Goal: Transaction & Acquisition: Purchase product/service

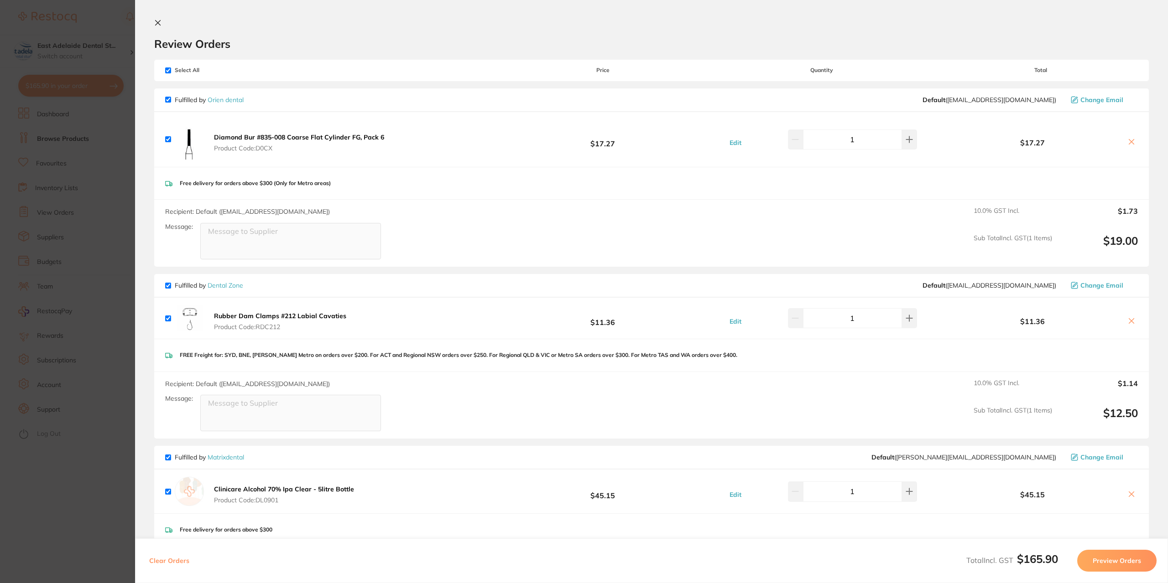
click at [66, 469] on section "Update RRP Set your pre negotiated price for this item. Item Agreed RRP (excl. …" at bounding box center [584, 291] width 1168 height 583
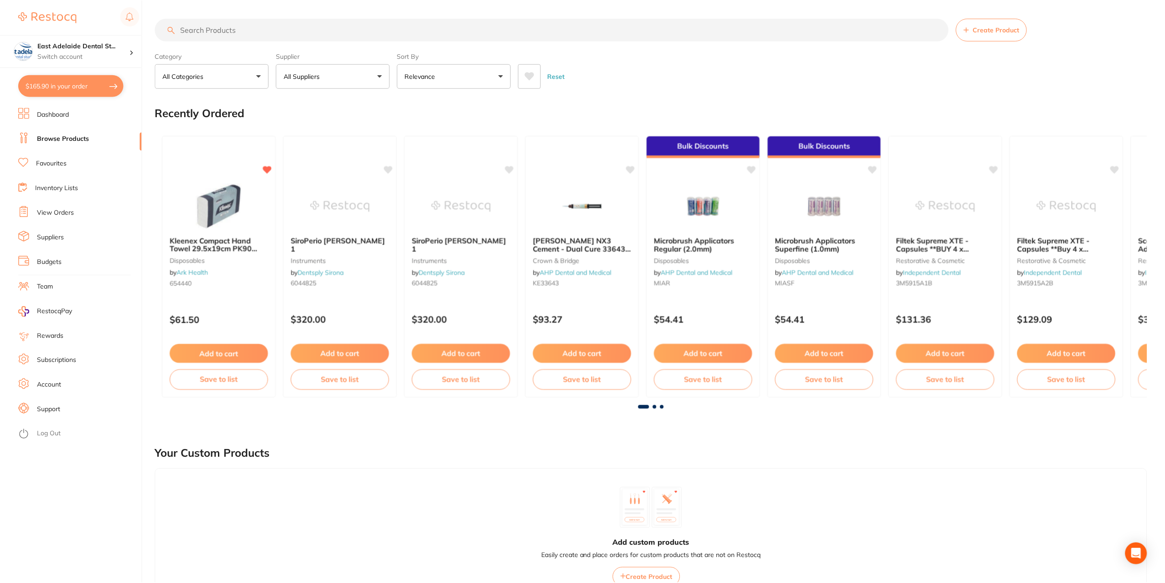
scroll to position [0, 0]
click at [212, 40] on input "search" at bounding box center [552, 29] width 794 height 23
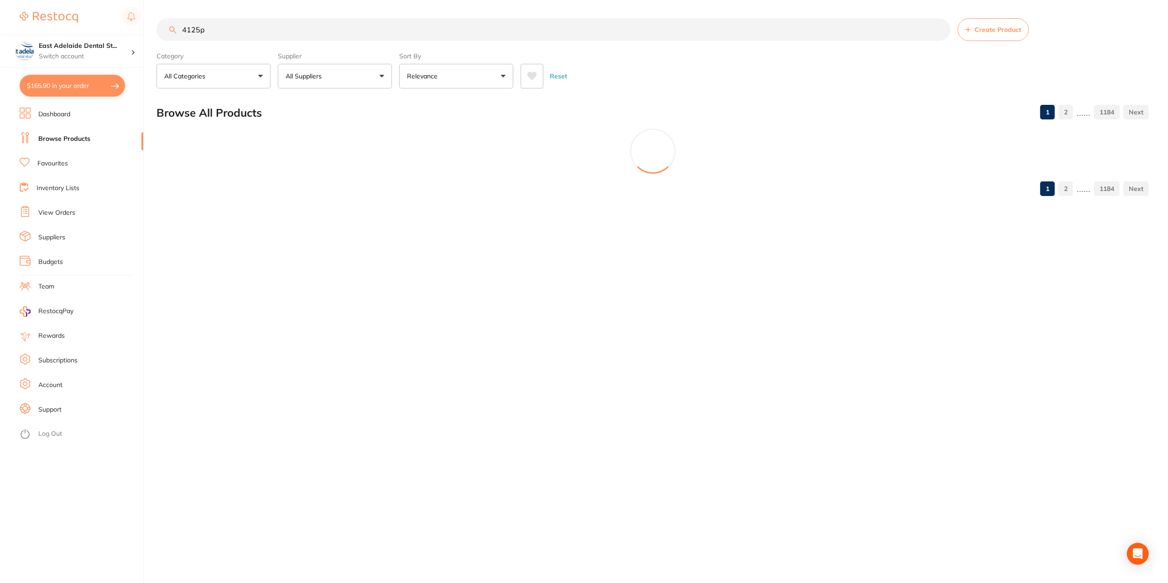
scroll to position [0, 0]
drag, startPoint x: 223, startPoint y: 29, endPoint x: 114, endPoint y: 31, distance: 109.0
click at [114, 31] on div "$165.90 [STREET_ADDRESS]... Switch account East Adelaide Dental Studio $165.90 …" at bounding box center [584, 291] width 1168 height 583
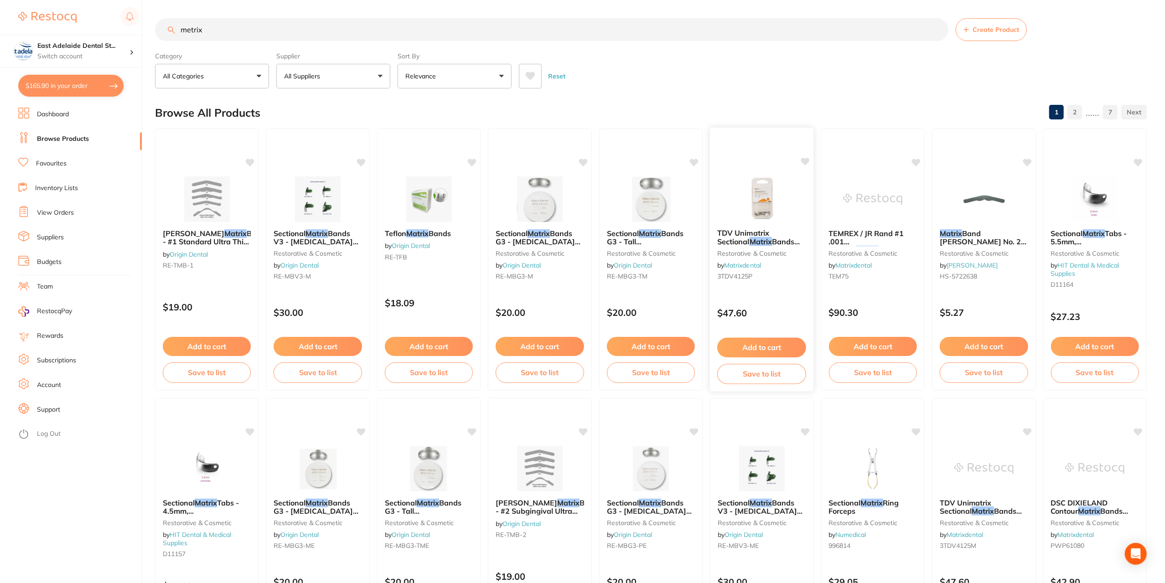
type input "metrix"
click at [803, 279] on small "3TDV4125P" at bounding box center [761, 276] width 89 height 7
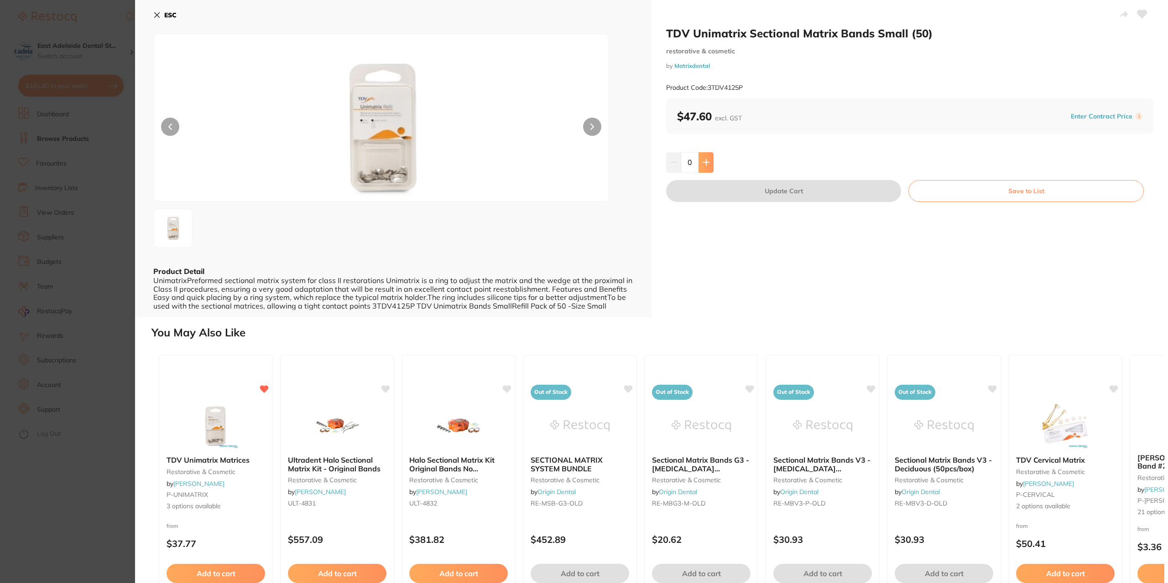
click at [711, 166] on button at bounding box center [705, 162] width 15 height 20
type input "3"
click at [225, 462] on b "TDV Unimatrix Matrices" at bounding box center [215, 460] width 99 height 9
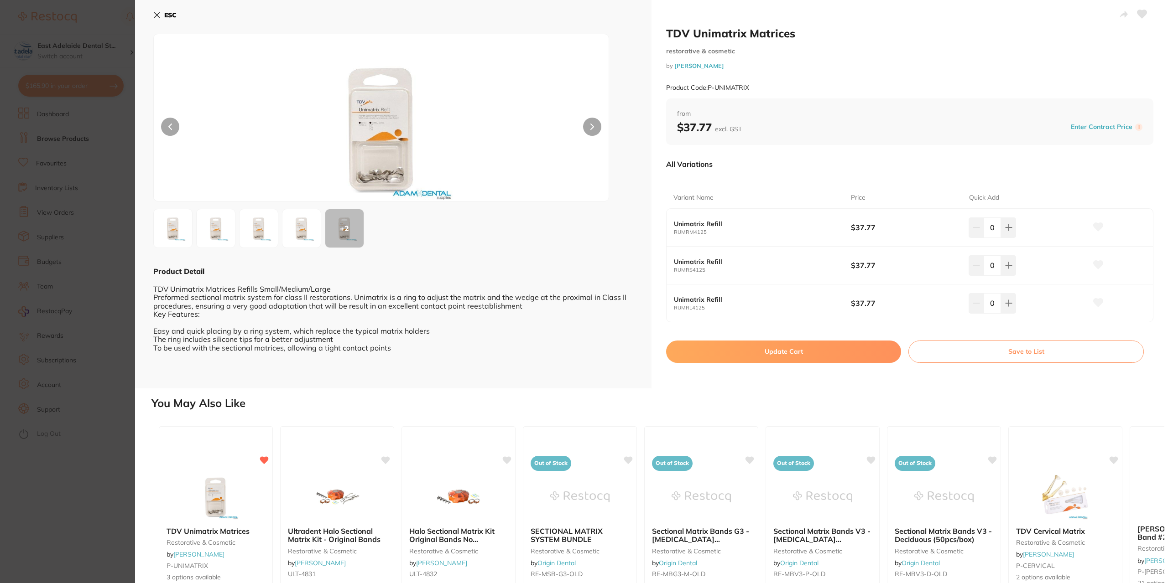
click at [722, 270] on small "RUMRS4125" at bounding box center [762, 270] width 177 height 6
click at [107, 447] on section "TDV Unimatrix Matrices restorative & cosmetic by [PERSON_NAME] Product Code: P-…" at bounding box center [584, 291] width 1168 height 583
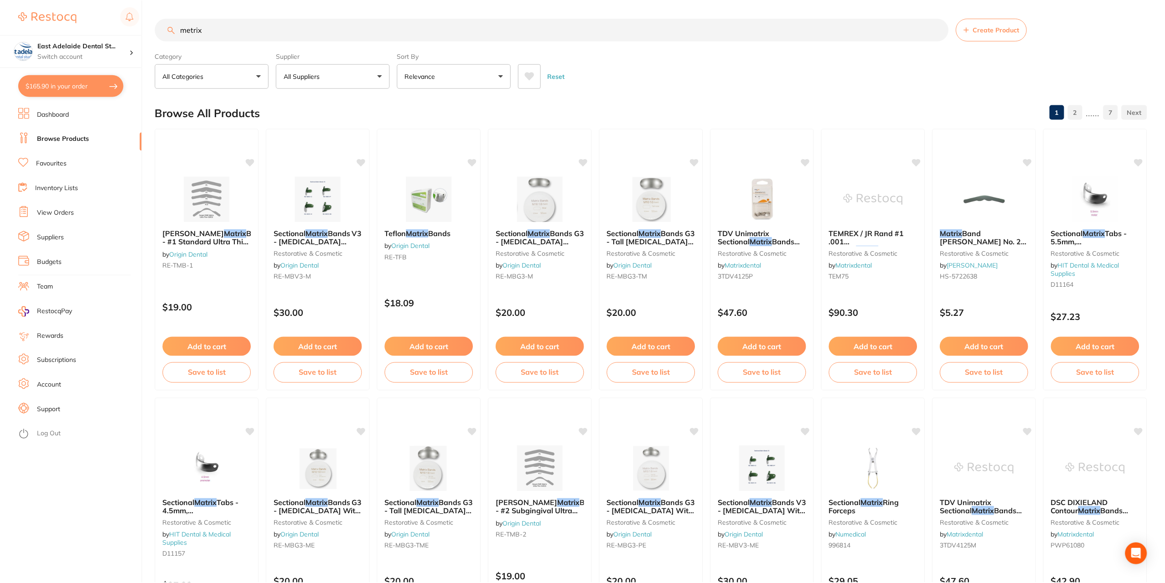
scroll to position [0, 0]
click at [769, 229] on span "TDV Unimatrix Sectional" at bounding box center [744, 237] width 52 height 17
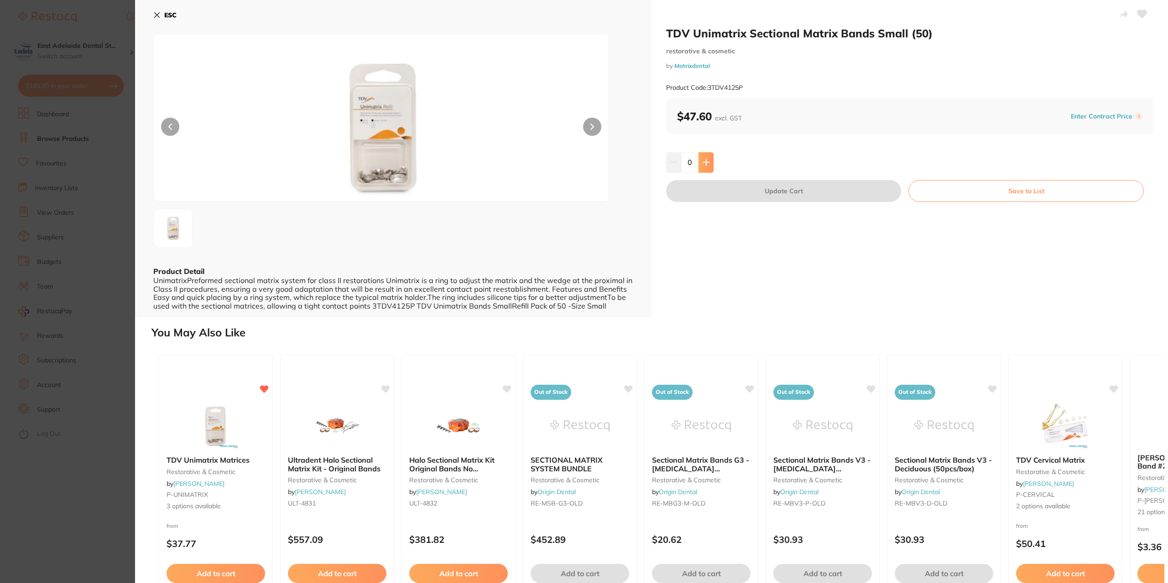
click at [705, 164] on icon at bounding box center [705, 162] width 7 height 7
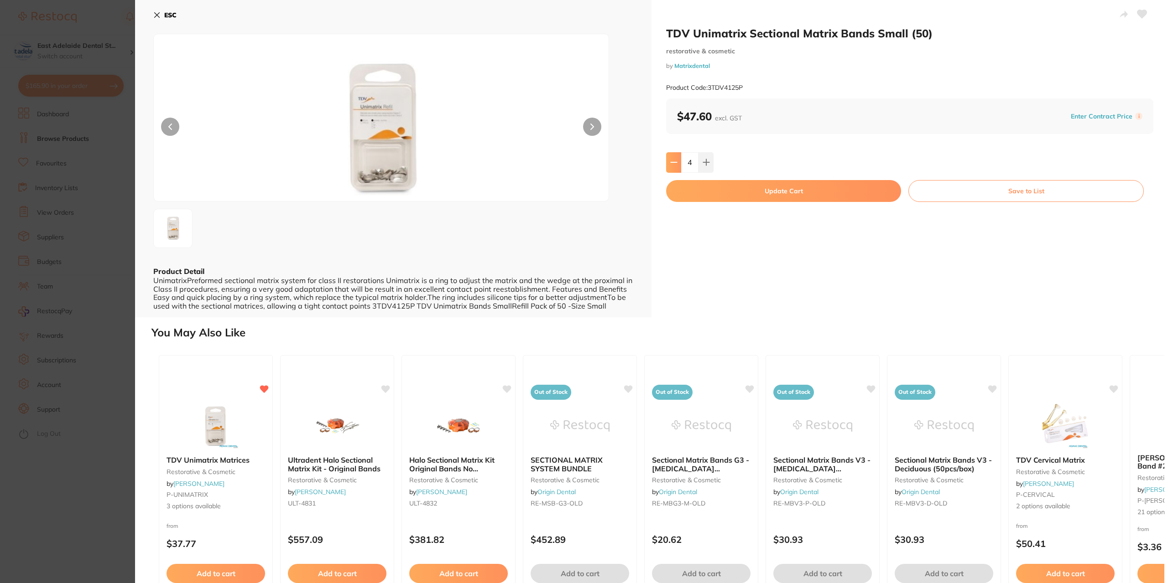
click at [670, 164] on icon at bounding box center [673, 162] width 7 height 7
type input "3"
click at [790, 186] on button "Update Cart" at bounding box center [783, 191] width 235 height 22
checkbox input "false"
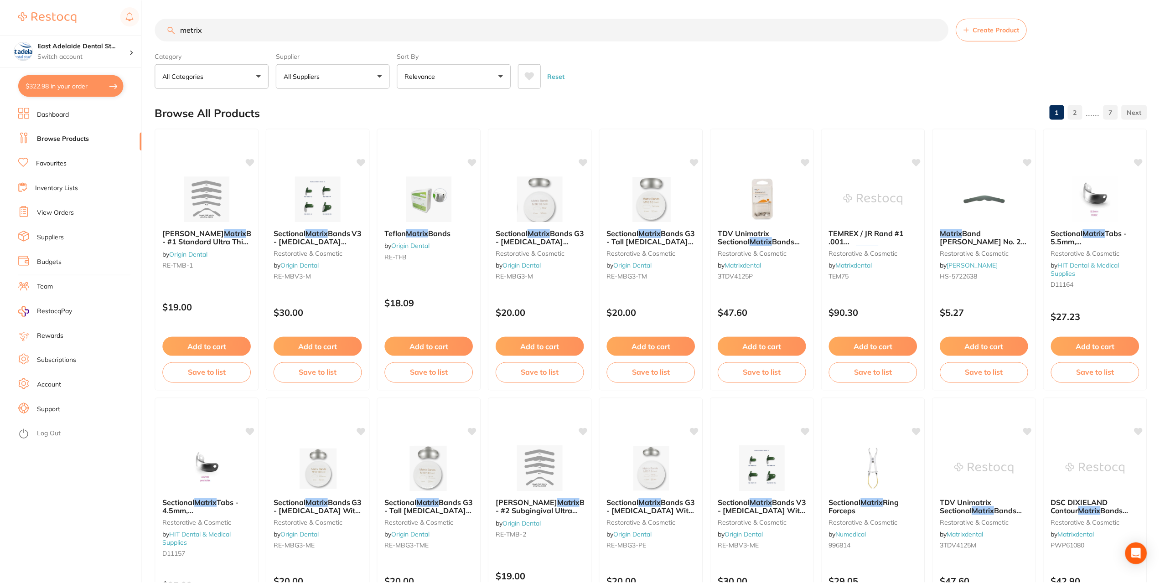
scroll to position [0, 0]
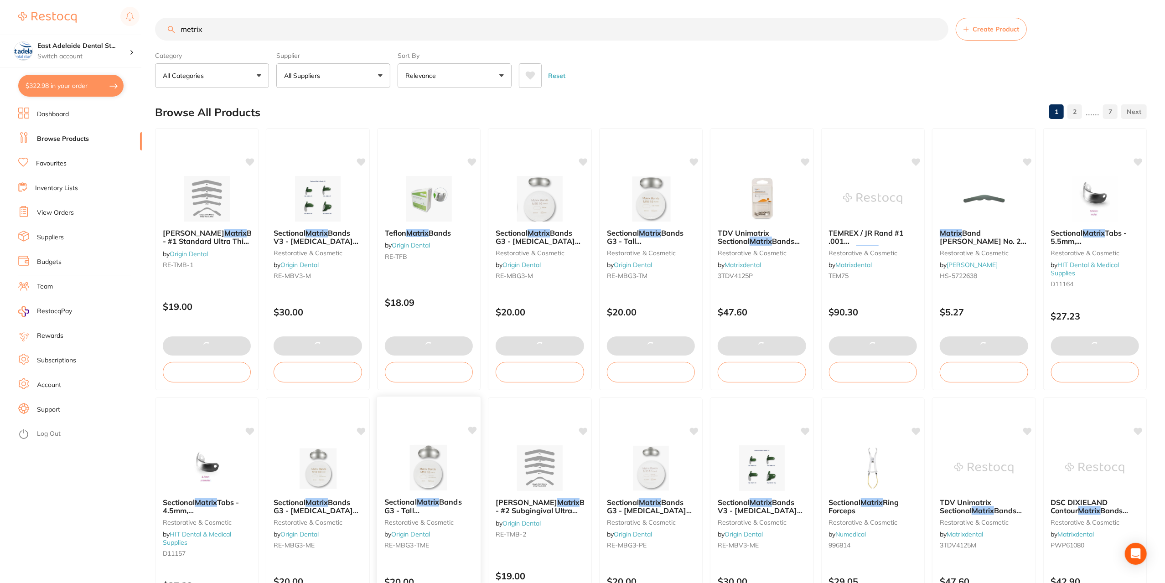
checkbox input "false"
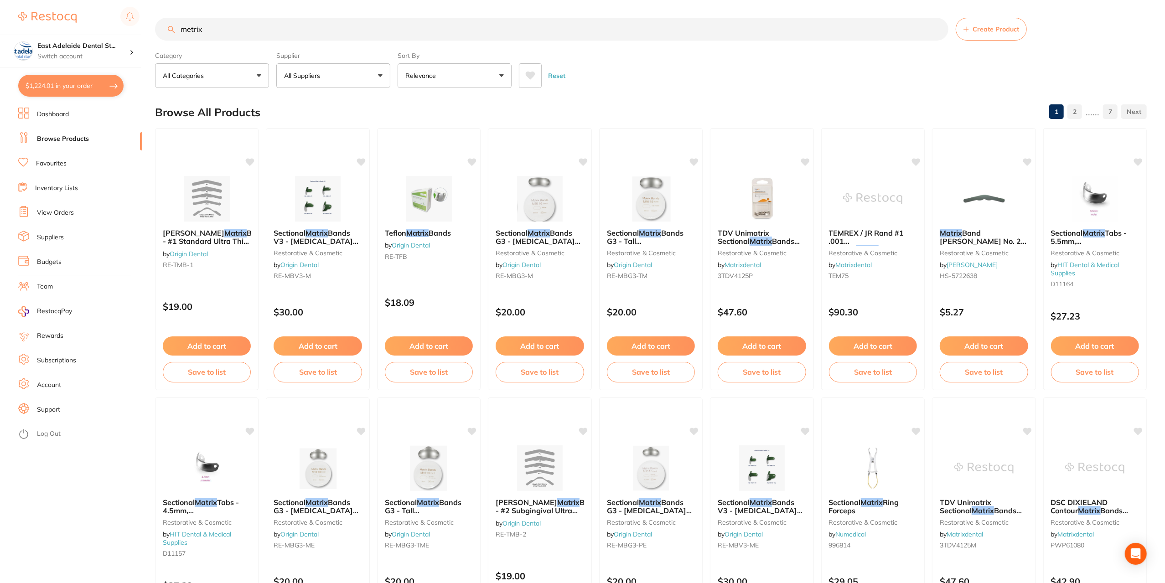
click at [95, 92] on button "$1,224.01 in your order" at bounding box center [70, 86] width 105 height 22
checkbox input "true"
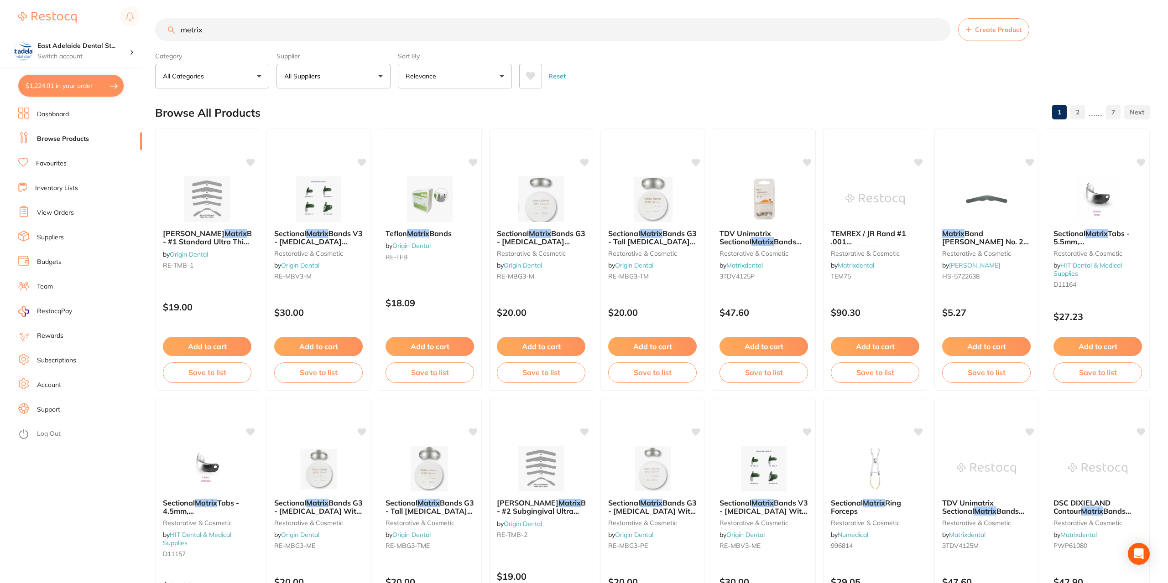
checkbox input "true"
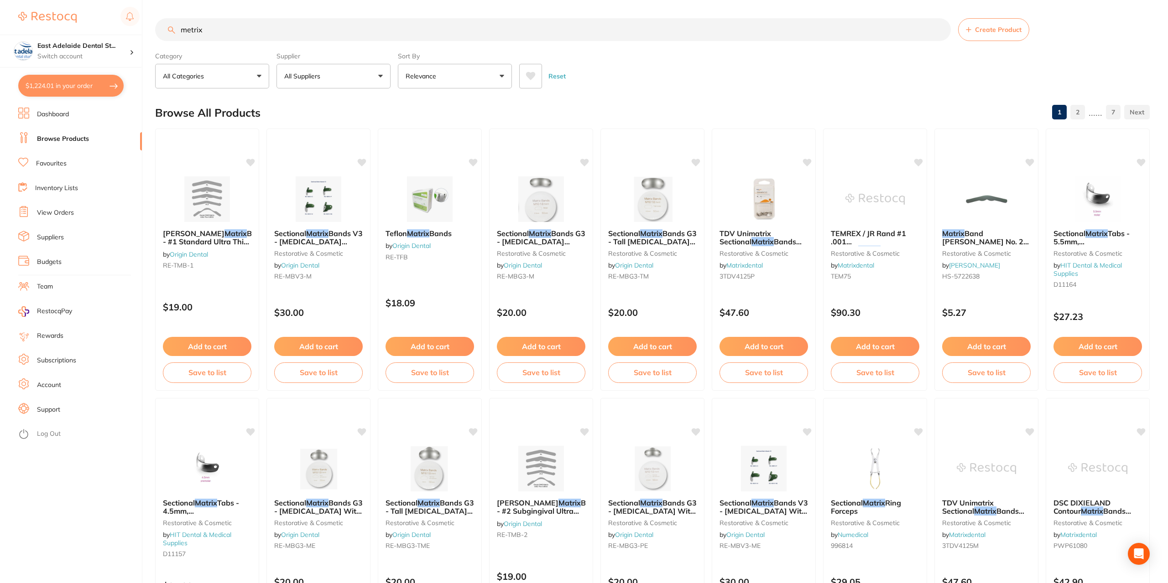
checkbox input "true"
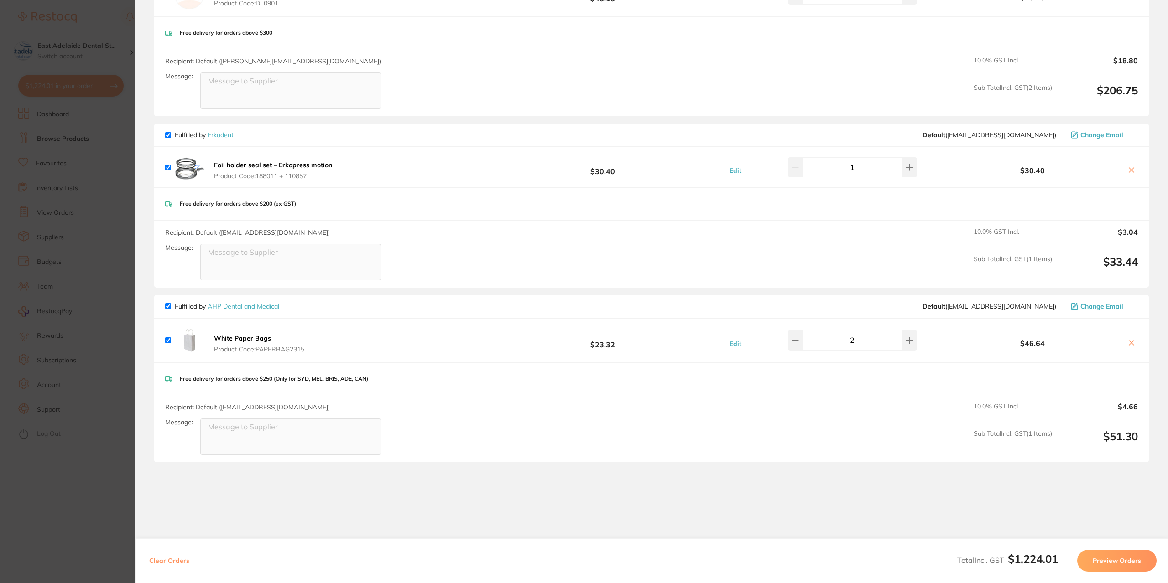
scroll to position [1003, 0]
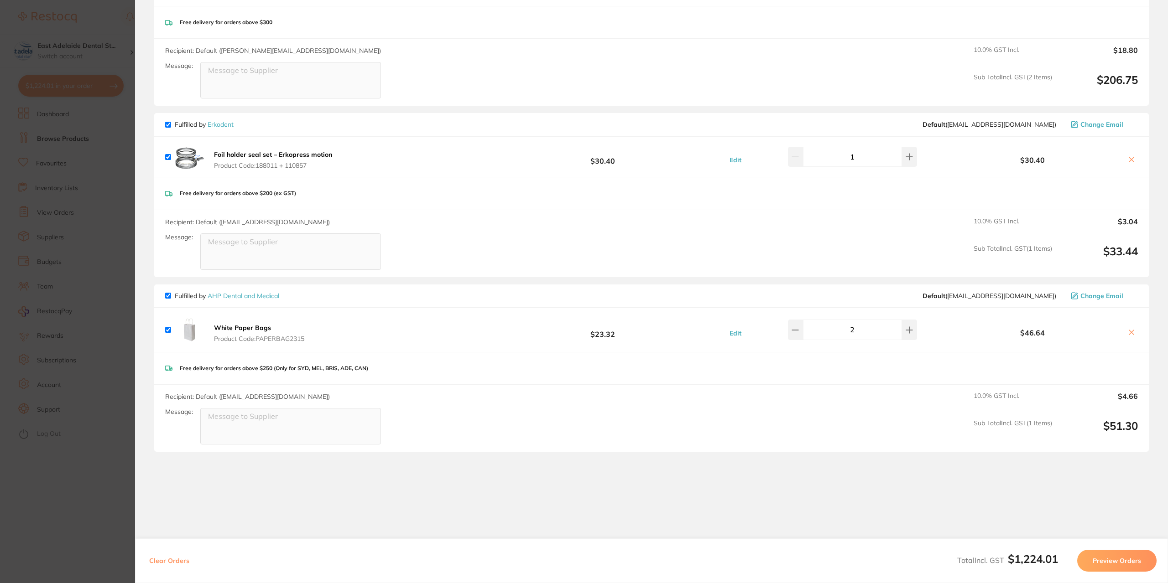
click at [56, 476] on section "Update RRP Set your pre negotiated price for this item. Item Agreed RRP (excl. …" at bounding box center [584, 291] width 1168 height 583
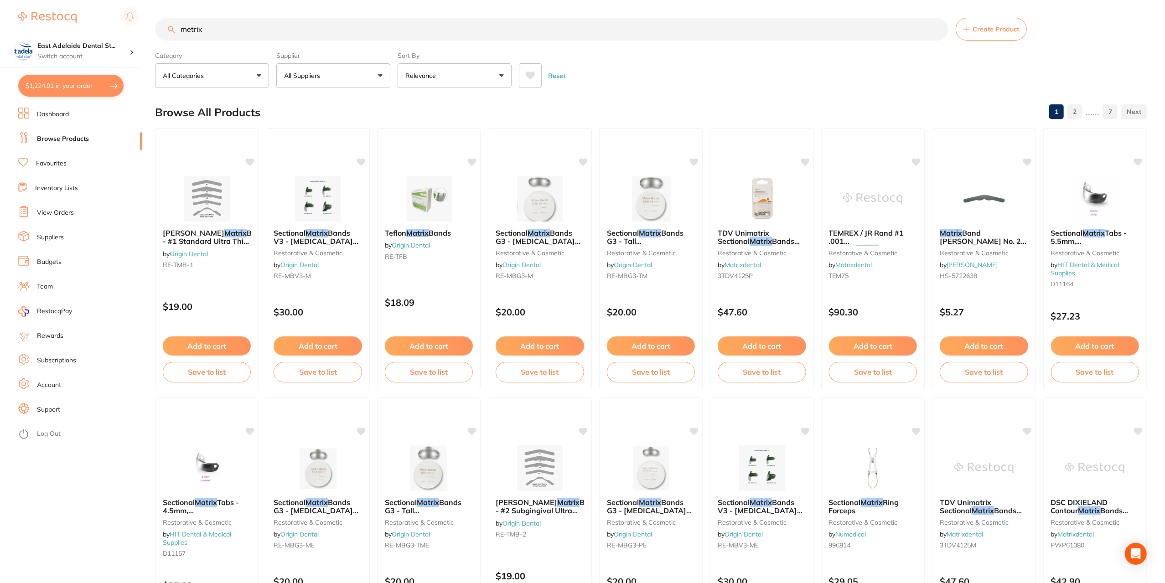
click at [106, 94] on button "$1,224.01 in your order" at bounding box center [70, 86] width 105 height 22
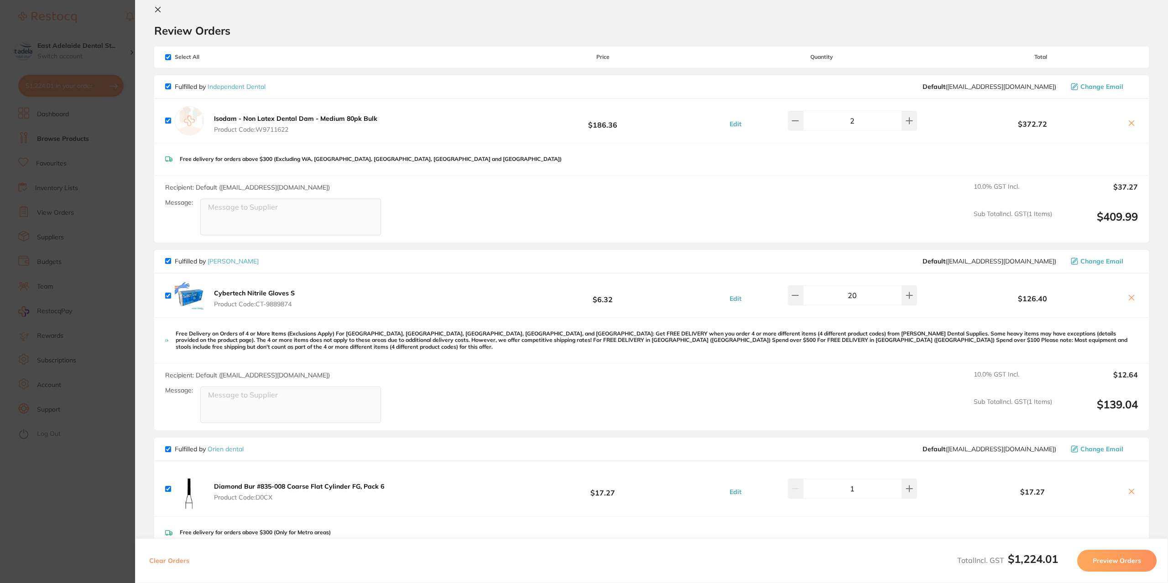
scroll to position [0, 0]
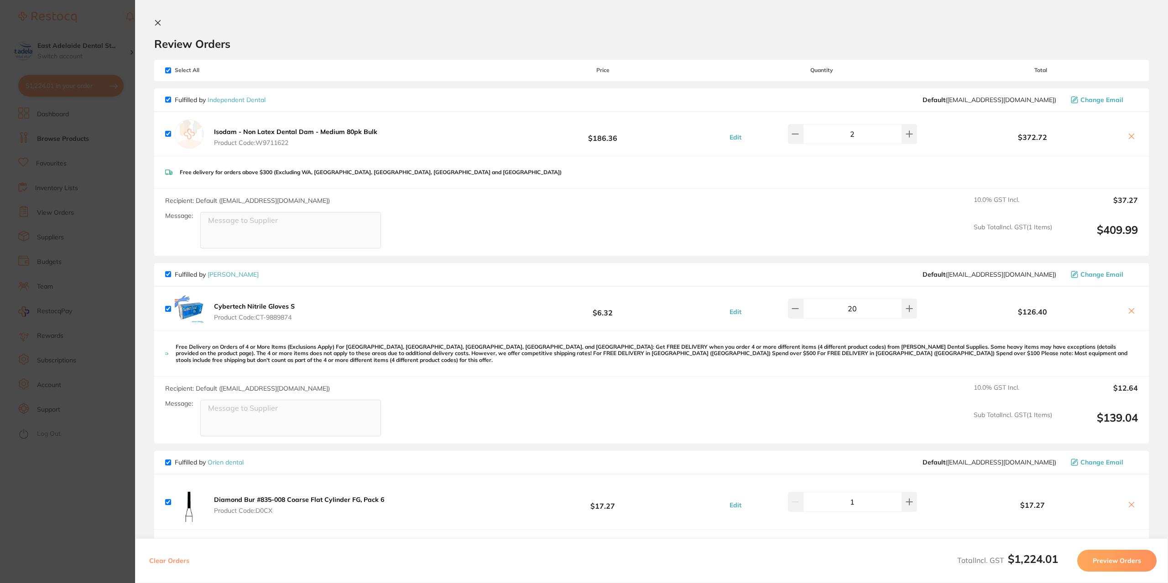
click at [58, 315] on section "Update RRP Set your pre negotiated price for this item. Item Agreed RRP (excl. …" at bounding box center [584, 291] width 1168 height 583
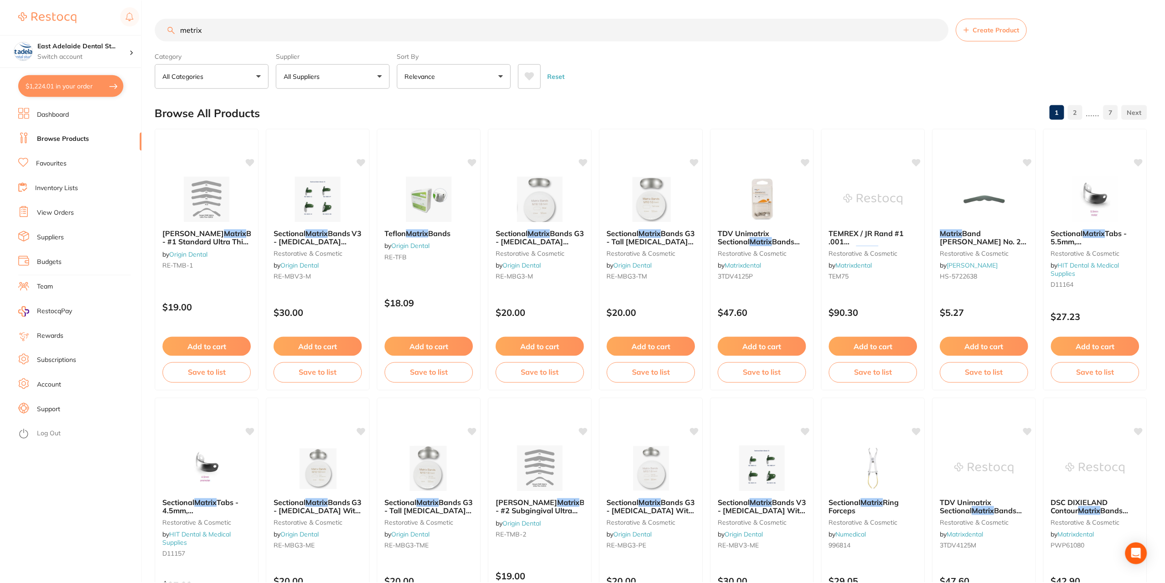
scroll to position [0, 0]
drag, startPoint x: 224, startPoint y: 27, endPoint x: 0, endPoint y: 38, distance: 224.2
click at [0, 38] on div "$1,224.01 [STREET_ADDRESS] Switch account East Adelaide Dental Studio $1,224.01…" at bounding box center [582, 291] width 1165 height 583
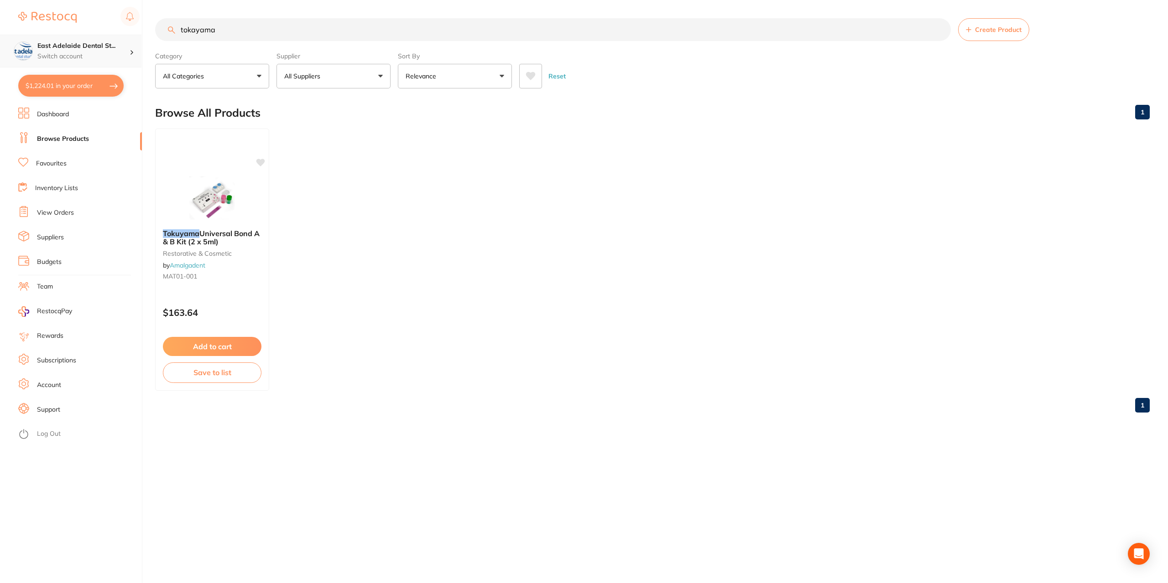
drag, startPoint x: 249, startPoint y: 34, endPoint x: 1, endPoint y: 39, distance: 248.2
click at [1, 39] on div "$1,224.01 [STREET_ADDRESS] Switch account East Adelaide Dental Studio $1,224.01…" at bounding box center [584, 291] width 1168 height 583
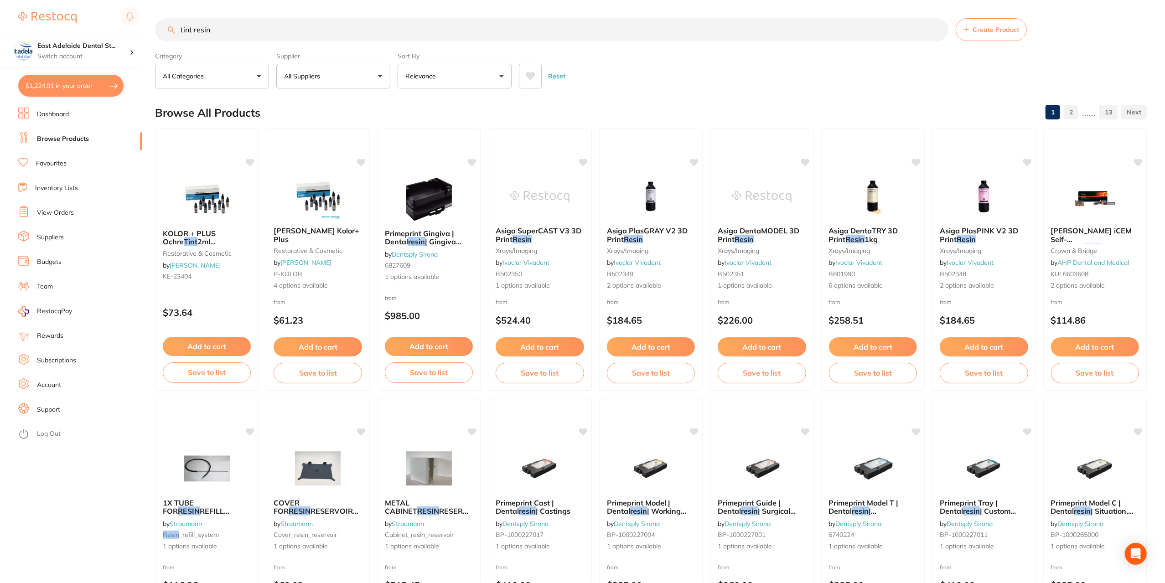
click at [239, 30] on input "tint resin" at bounding box center [552, 29] width 794 height 23
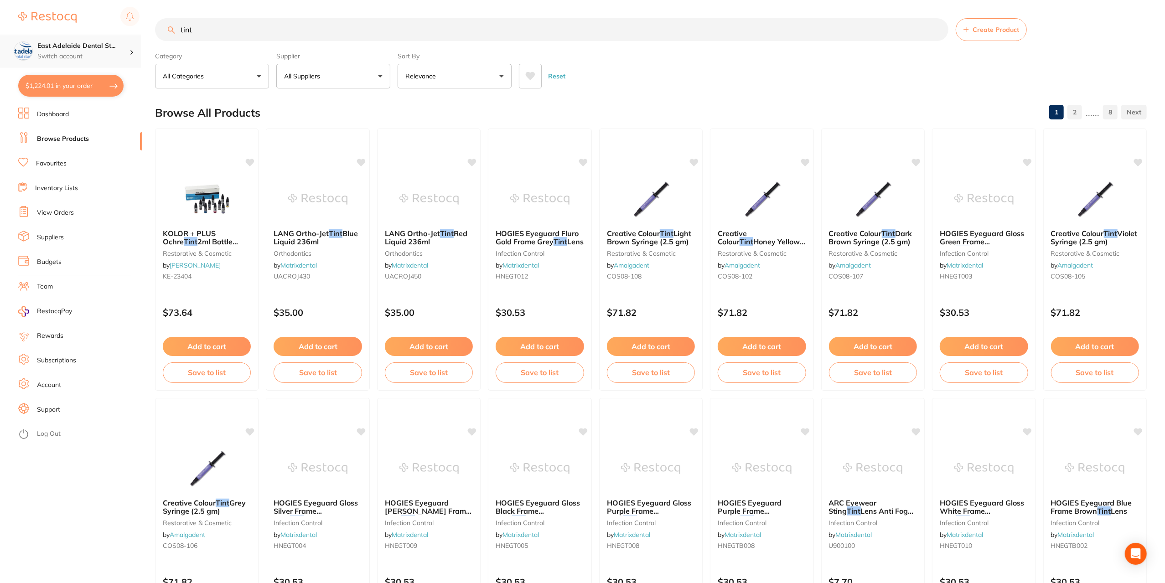
drag, startPoint x: 6, startPoint y: 28, endPoint x: 0, endPoint y: 38, distance: 11.5
click at [0, 37] on div "$1,224.01 [STREET_ADDRESS] Switch account East Adelaide Dental Studio $1,224.01…" at bounding box center [582, 291] width 1165 height 583
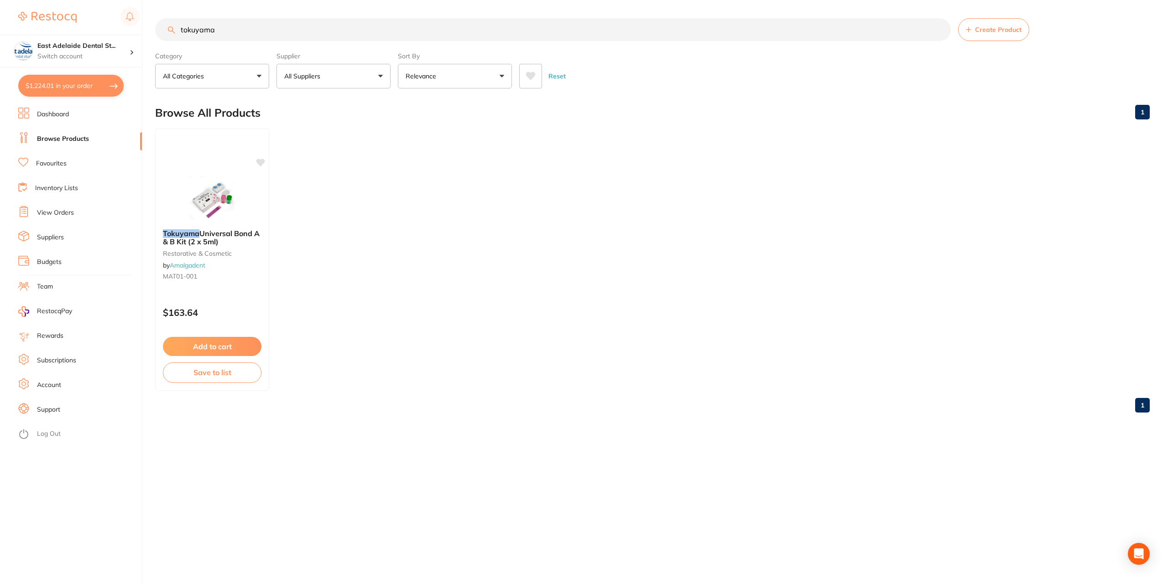
type input "tokuyama"
